Goal: Check status: Check status

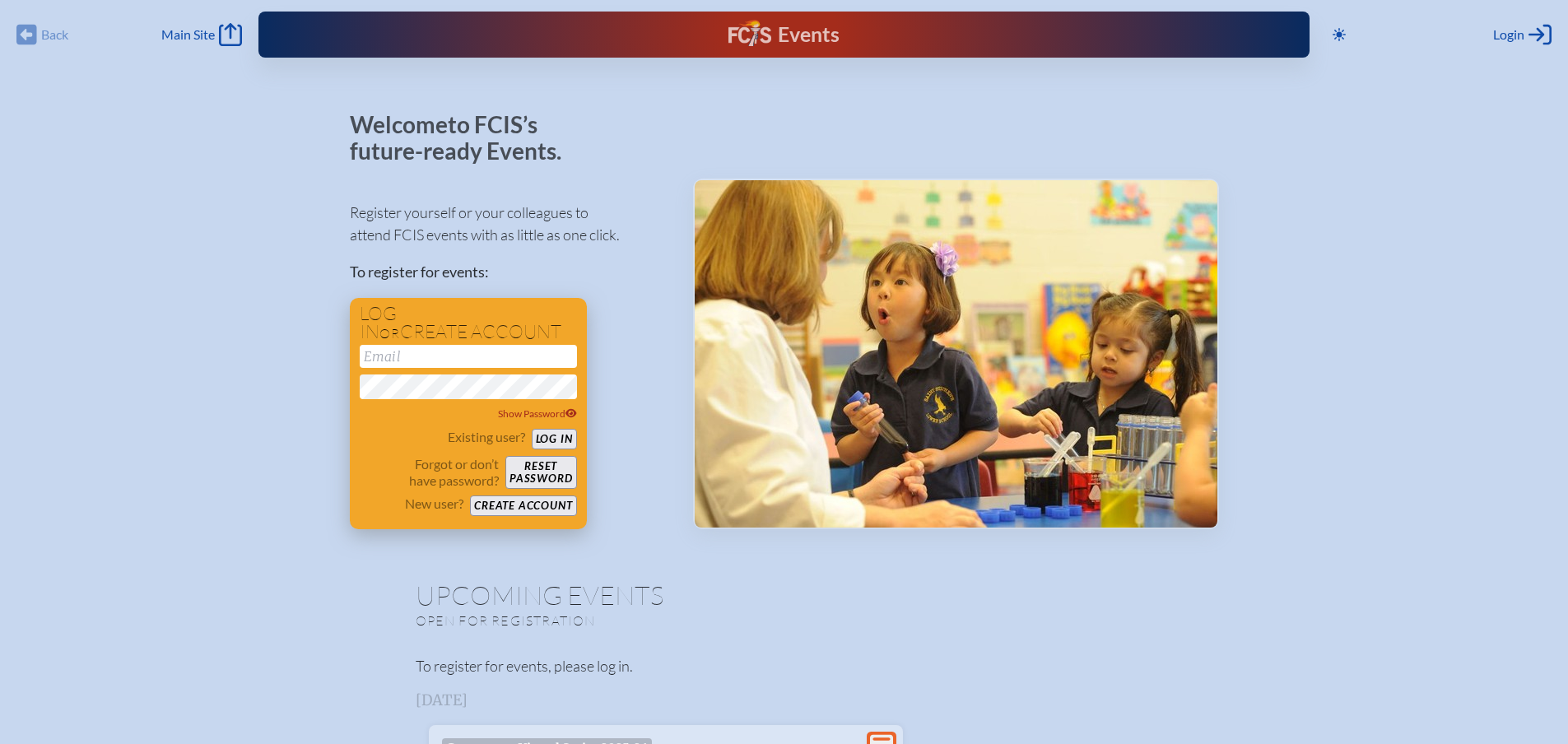
type input "[EMAIL_ADDRESS][DOMAIN_NAME]"
click at [560, 437] on button "Log in" at bounding box center [554, 438] width 46 height 20
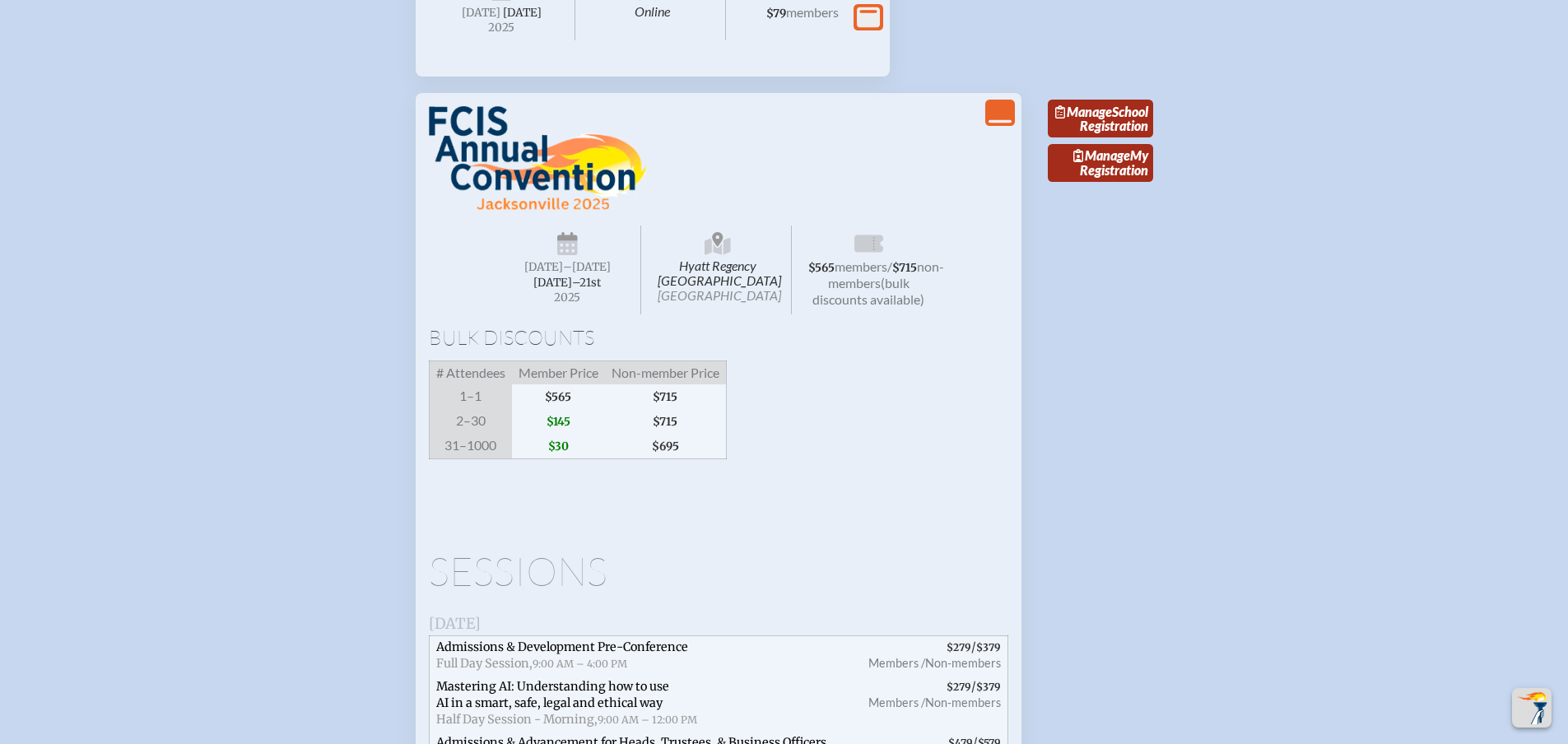
scroll to position [2470, 0]
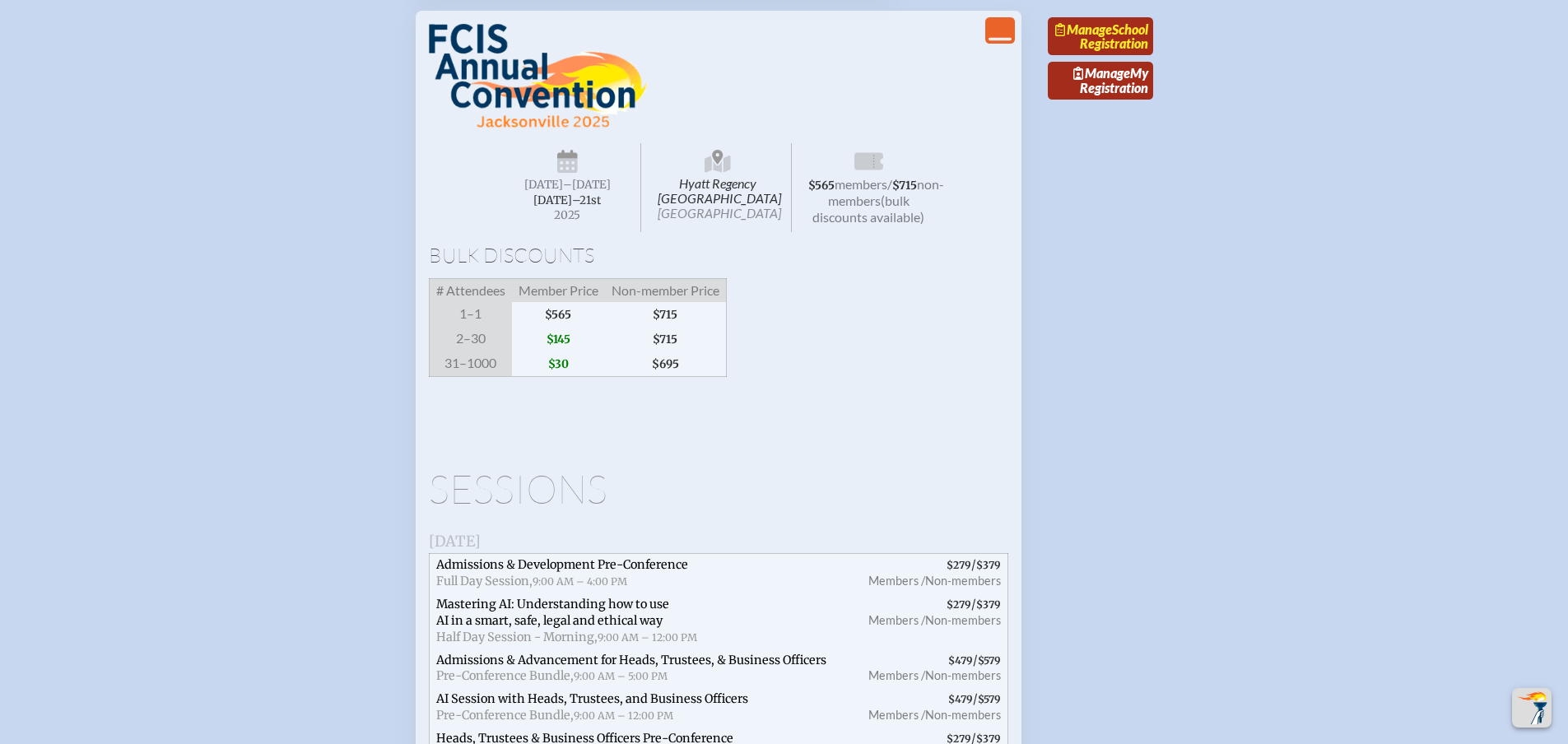
click at [1112, 37] on span "Manage" at bounding box center [1083, 29] width 57 height 16
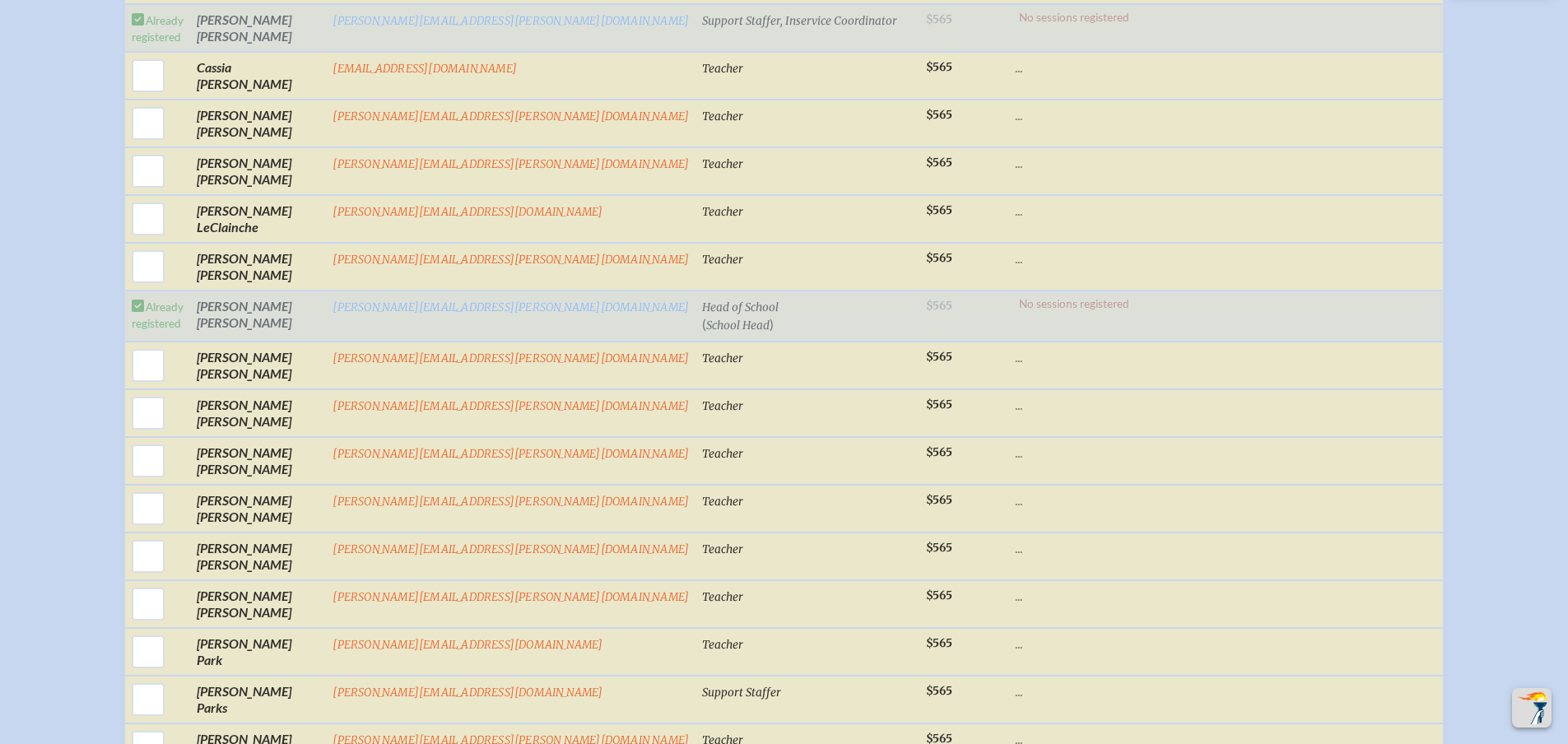
scroll to position [2223, 0]
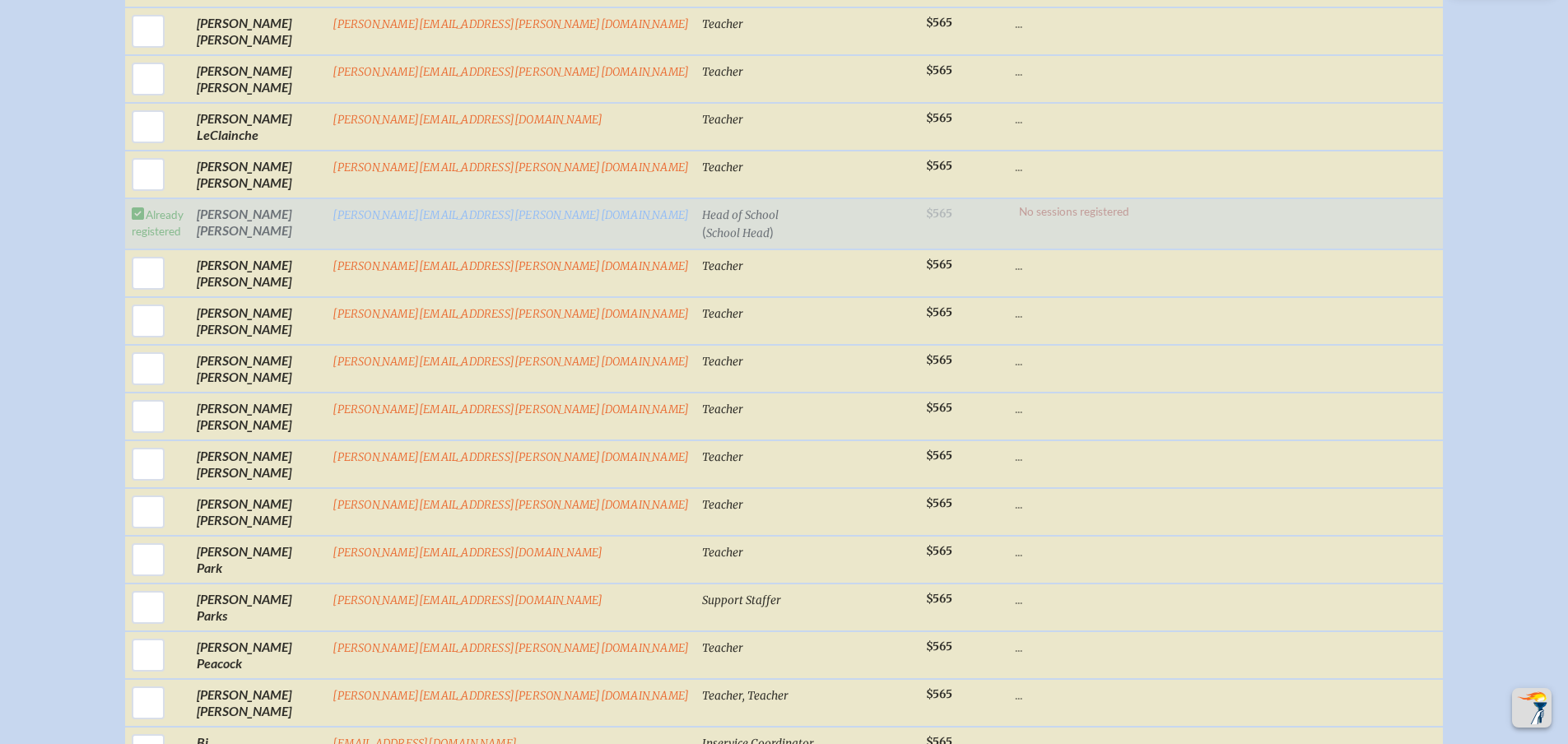
click at [191, 231] on td "Already registered" at bounding box center [158, 224] width 66 height 51
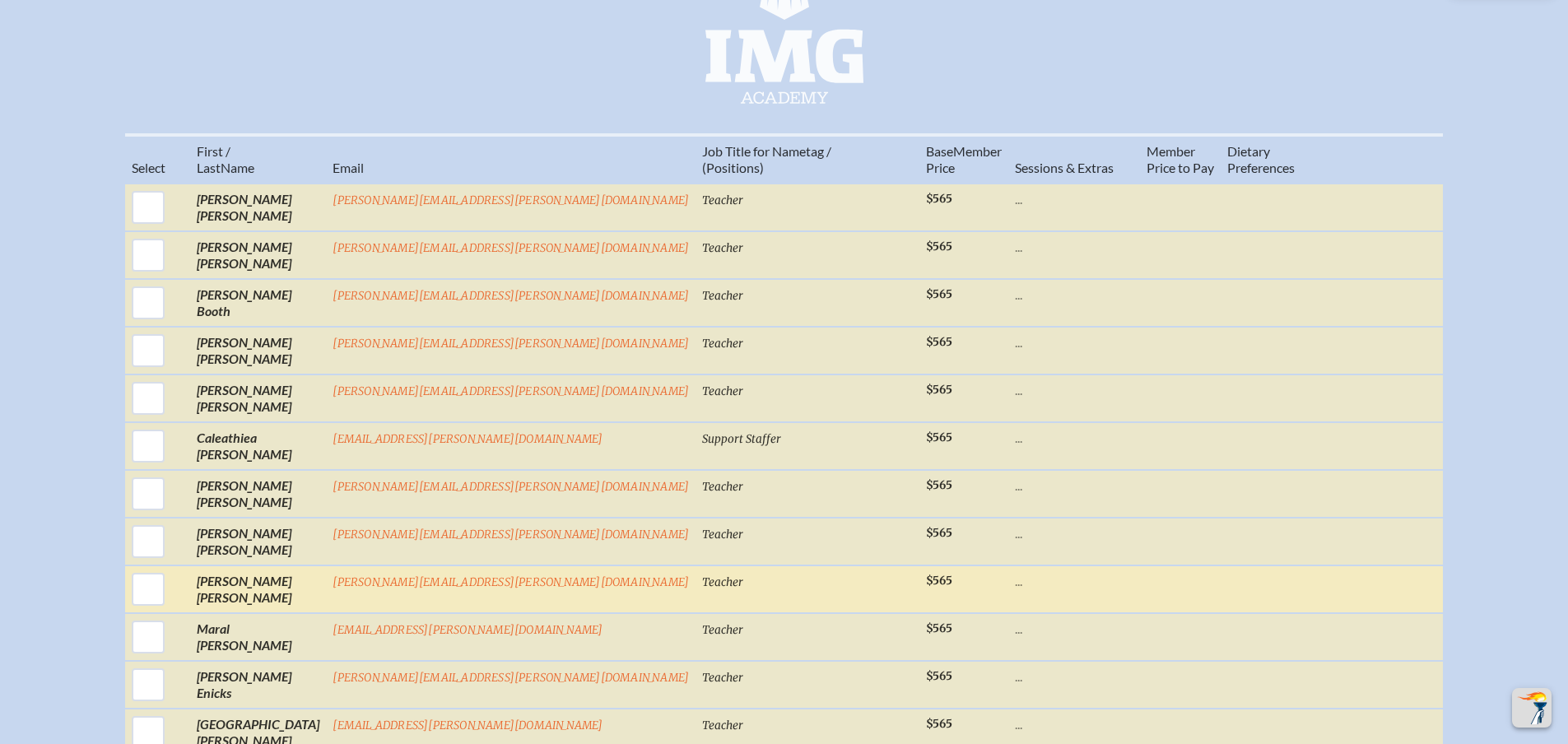
scroll to position [494, 0]
